Goal: Find specific page/section: Find specific page/section

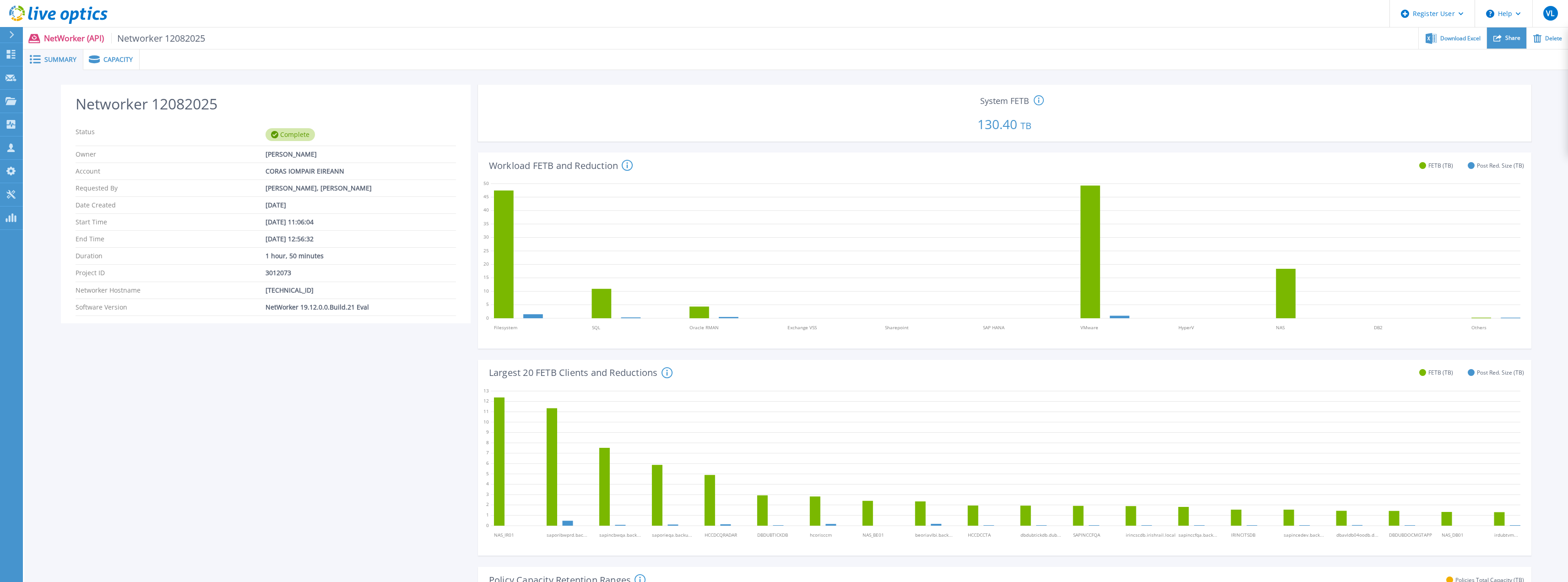
click at [1512, 39] on span "Share" at bounding box center [1513, 39] width 15 height 6
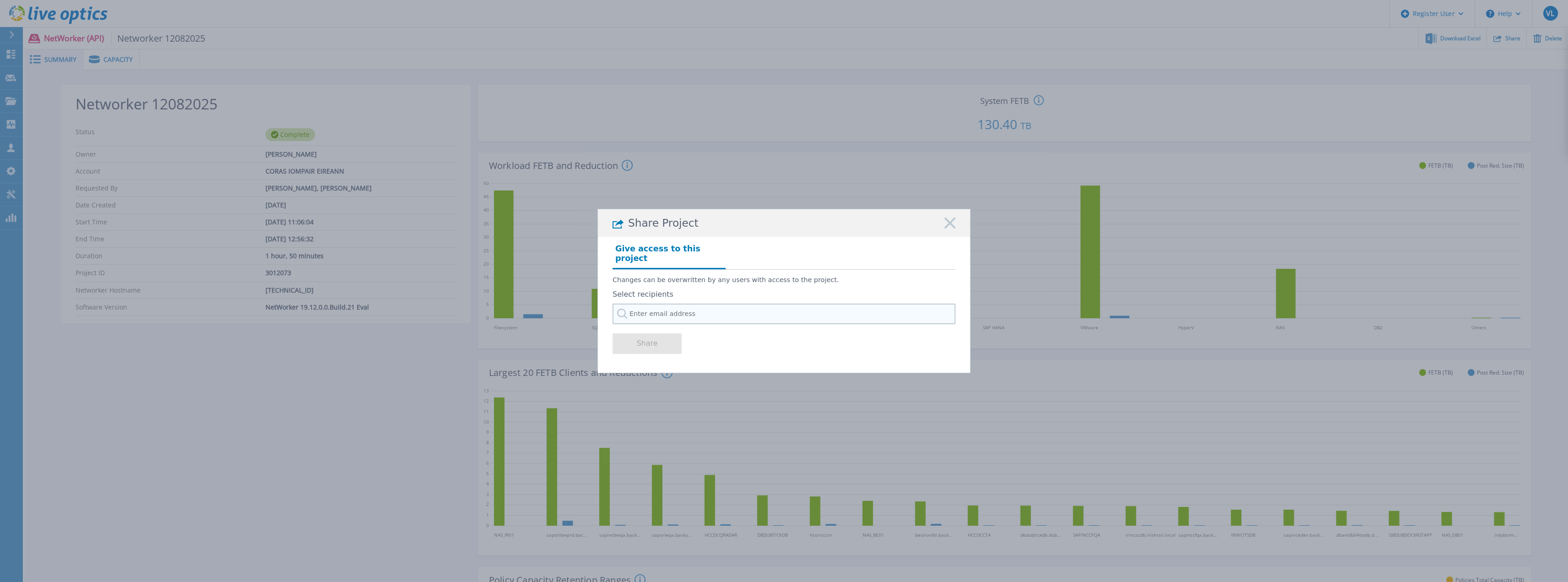
click at [694, 310] on input "text" at bounding box center [784, 313] width 343 height 20
type input "b"
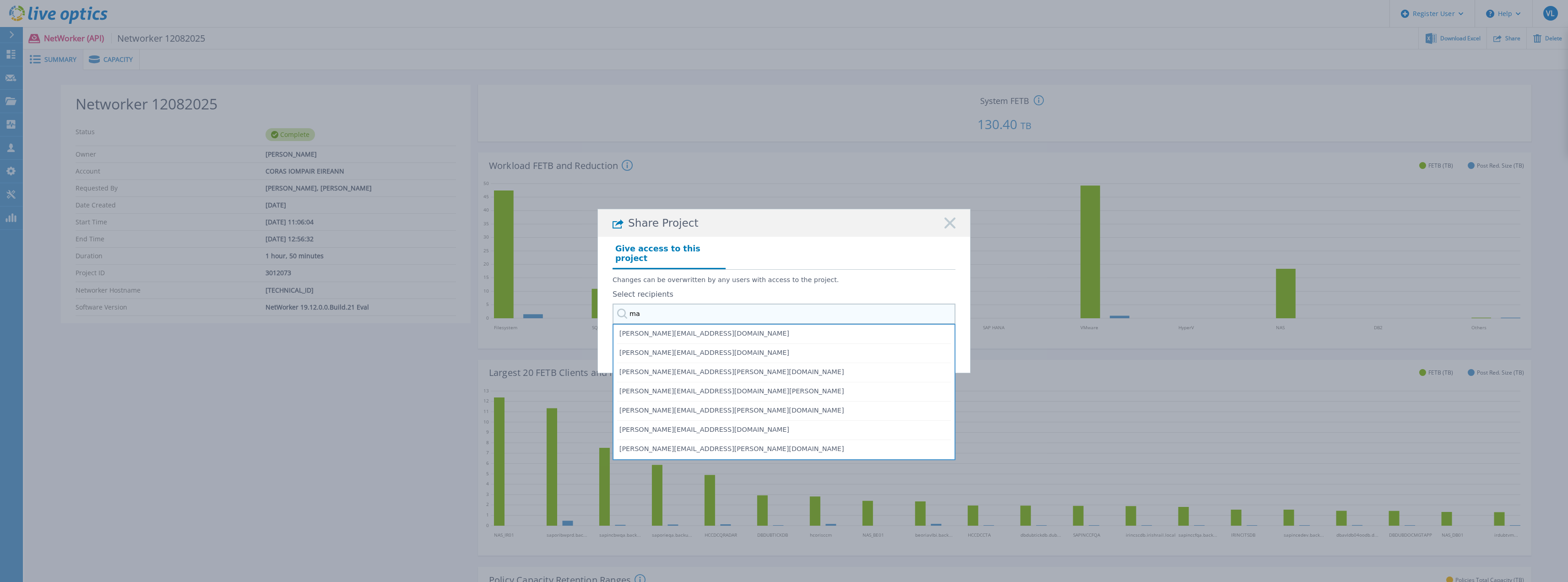
type input "m"
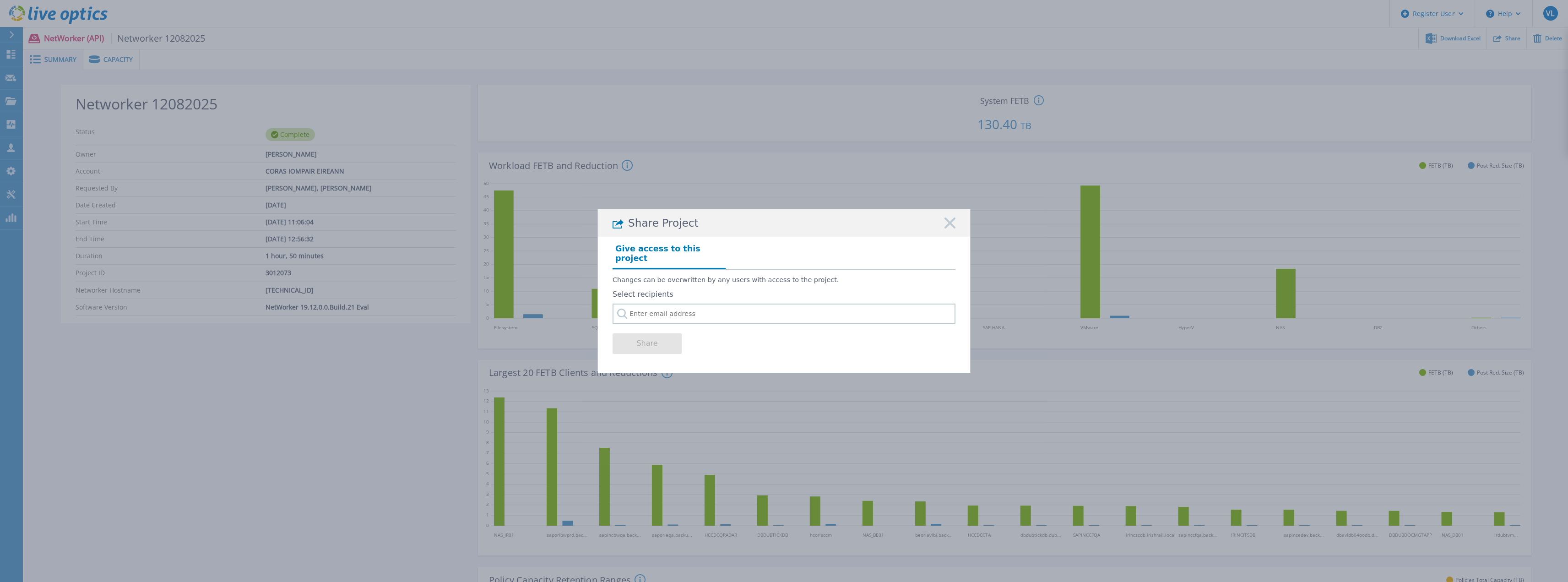
click at [949, 228] on icon at bounding box center [949, 223] width 11 height 11
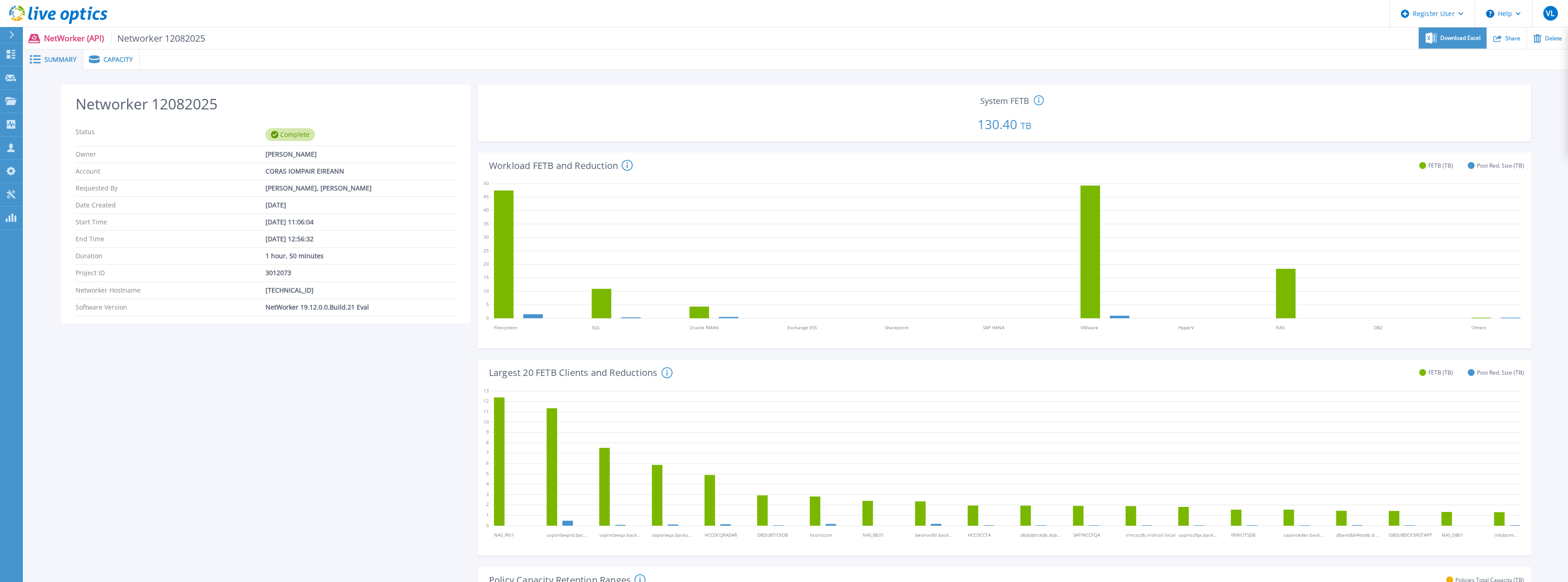
click at [1464, 38] on span "Download Excel" at bounding box center [1460, 39] width 40 height 6
drag, startPoint x: 834, startPoint y: 8, endPoint x: 593, endPoint y: 64, distance: 247.4
click at [833, 8] on header "Register User Help VL Dell User Valerian L'Heude [EMAIL_ADDRESS][DOMAIN_NAME] D…" at bounding box center [784, 13] width 1568 height 28
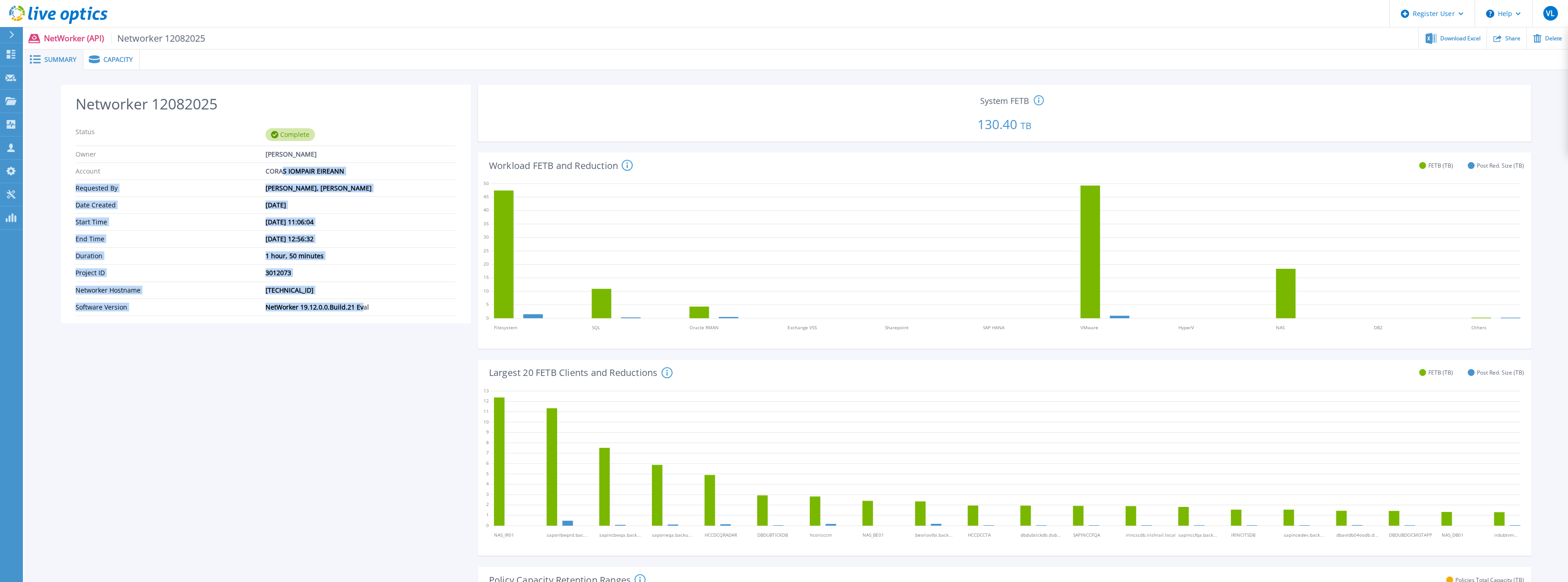
drag, startPoint x: 357, startPoint y: 301, endPoint x: 284, endPoint y: 177, distance: 143.9
click at [284, 177] on section "Networker 12082025 Status Complete Owner [PERSON_NAME] Account CORAS IOMPAIR EI…" at bounding box center [265, 204] width 409 height 239
click at [325, 329] on div "Networker 12082025 Status Complete Owner [PERSON_NAME] Account CORAS IOMPAIR EI…" at bounding box center [265, 533] width 409 height 897
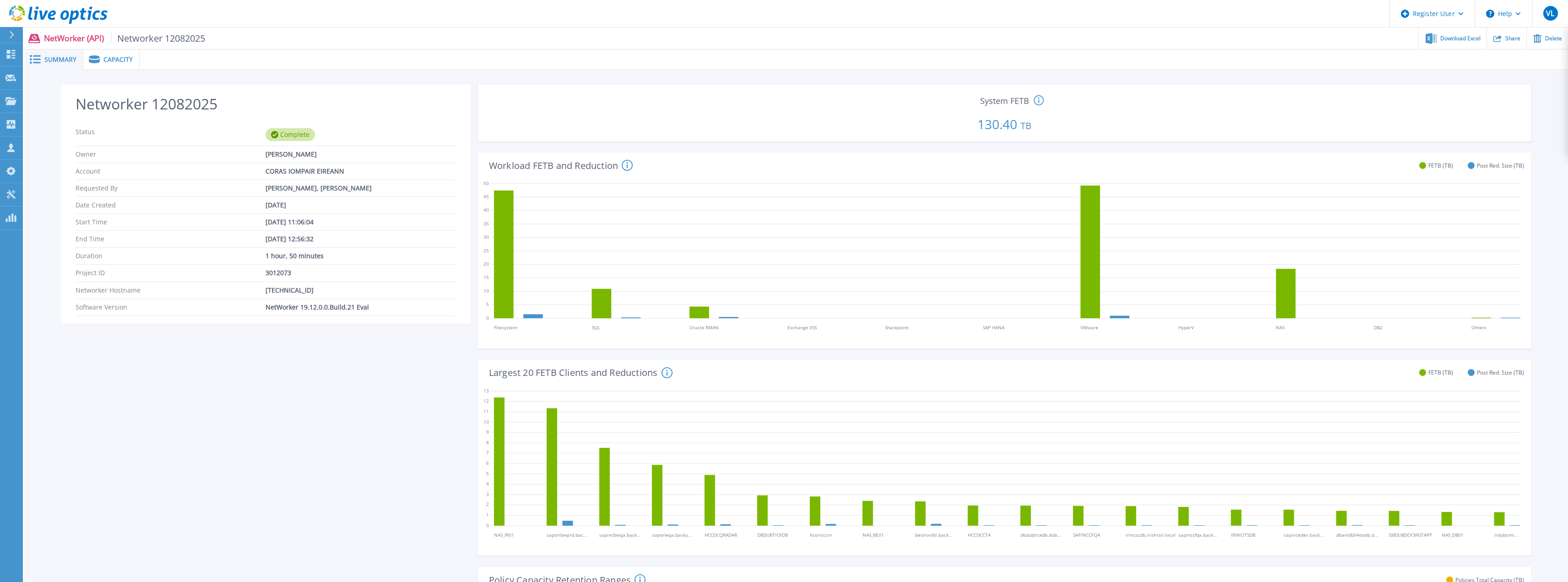
click at [103, 54] on div "Capacity" at bounding box center [111, 59] width 56 height 20
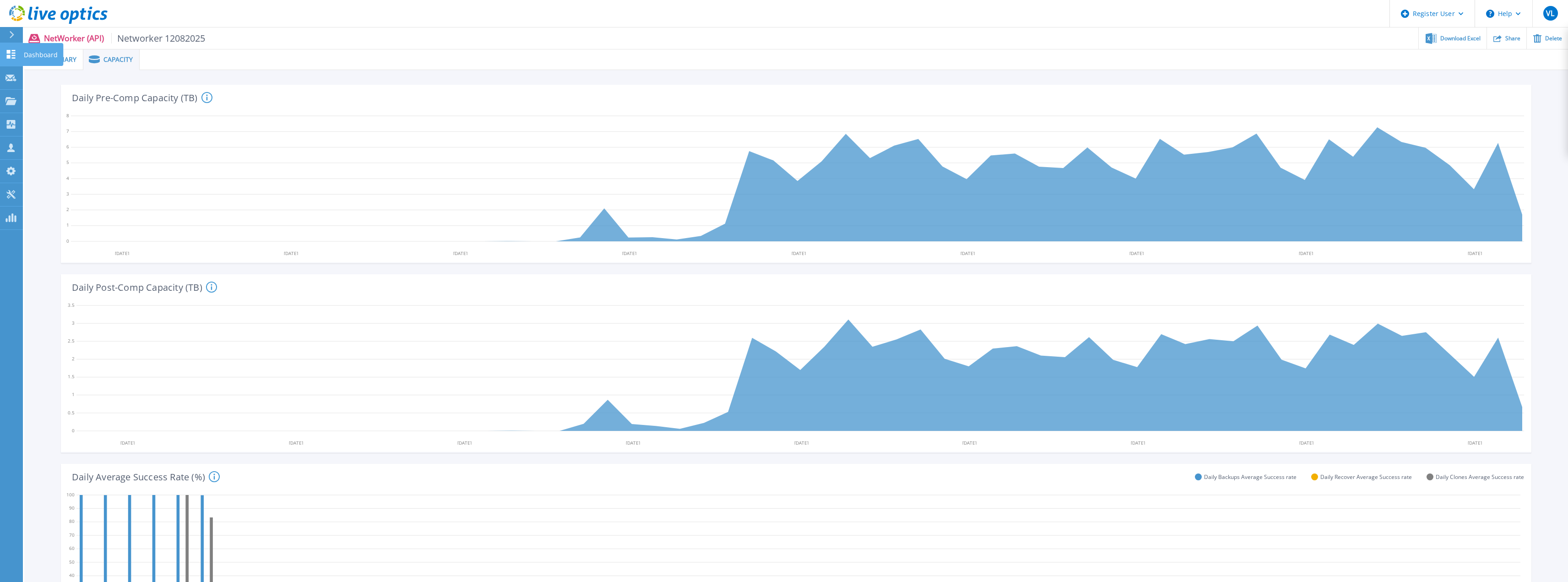
click at [11, 61] on link "Dashboard Dashboard" at bounding box center [12, 55] width 23 height 23
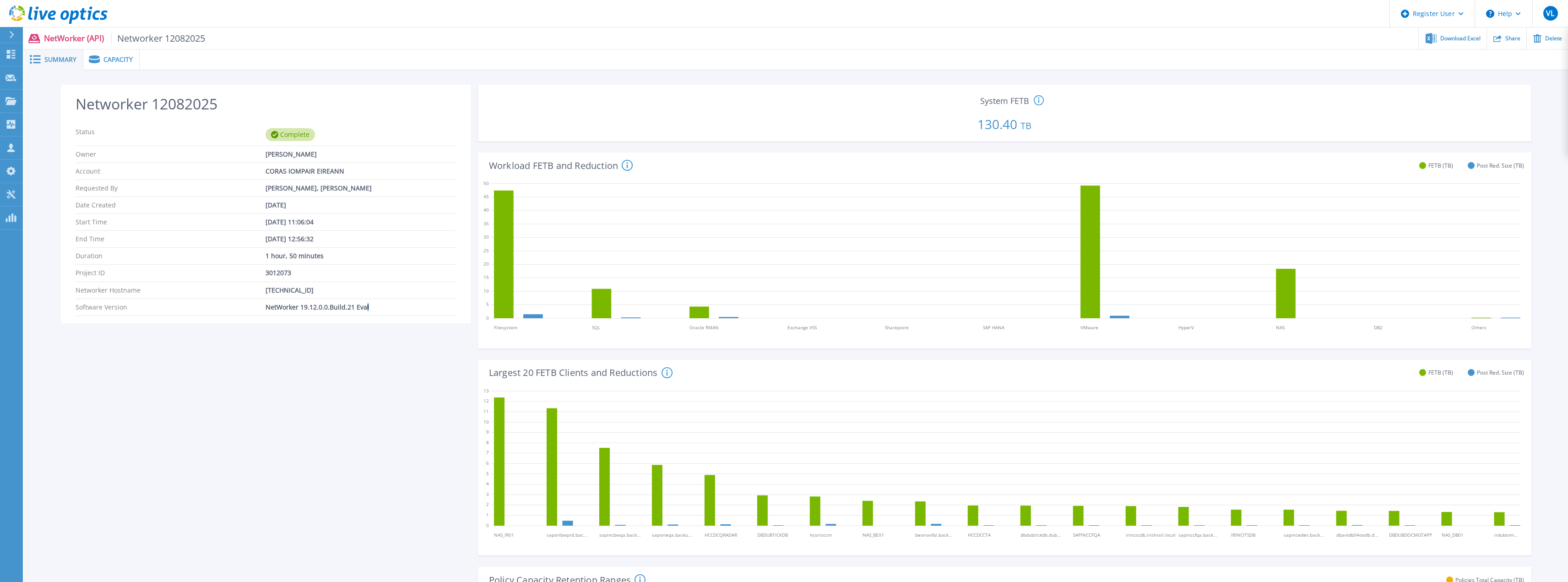
drag, startPoint x: 367, startPoint y: 410, endPoint x: 396, endPoint y: 388, distance: 36.4
click at [365, 410] on div "Networker 12082025 Status Complete Owner [PERSON_NAME] Account CORAS IOMPAIR EI…" at bounding box center [265, 533] width 409 height 897
